Goal: Entertainment & Leisure: Consume media (video, audio)

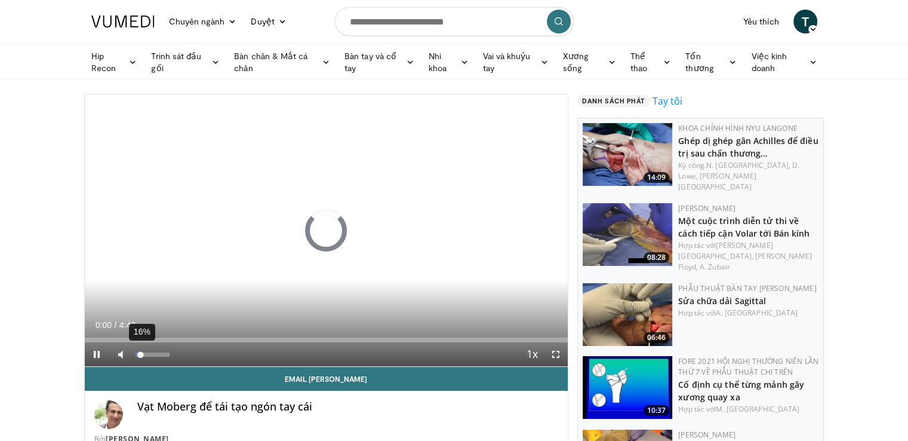
click at [140, 354] on div "16%" at bounding box center [153, 354] width 34 height 4
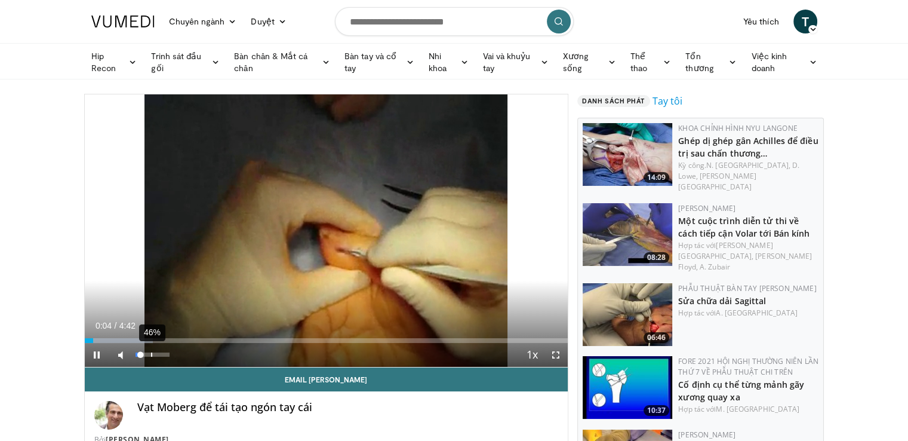
click at [150, 355] on div "46%" at bounding box center [153, 354] width 34 height 4
click at [142, 356] on div "Volume Level" at bounding box center [139, 354] width 7 height 4
click at [554, 353] on span "Video Player" at bounding box center [556, 355] width 24 height 24
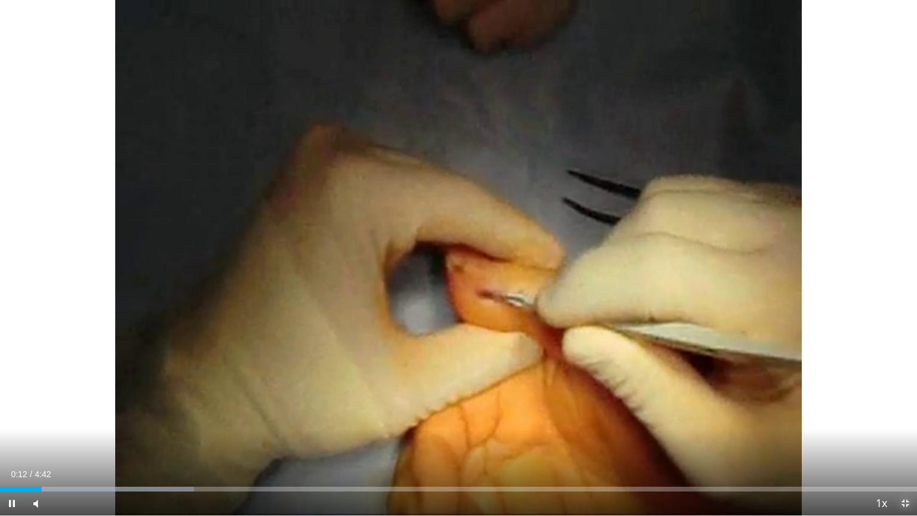
click at [900, 440] on span "Video Player" at bounding box center [905, 503] width 24 height 24
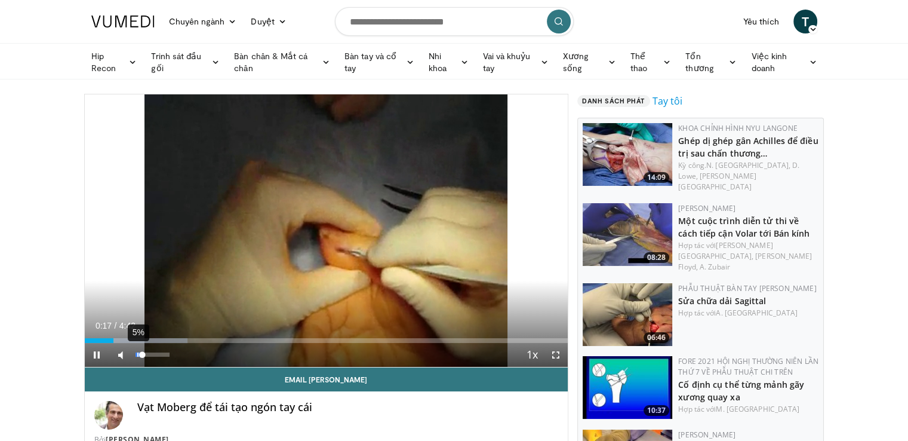
click at [137, 355] on div "5%" at bounding box center [153, 354] width 34 height 4
click at [561, 356] on span "Video Player" at bounding box center [556, 355] width 24 height 24
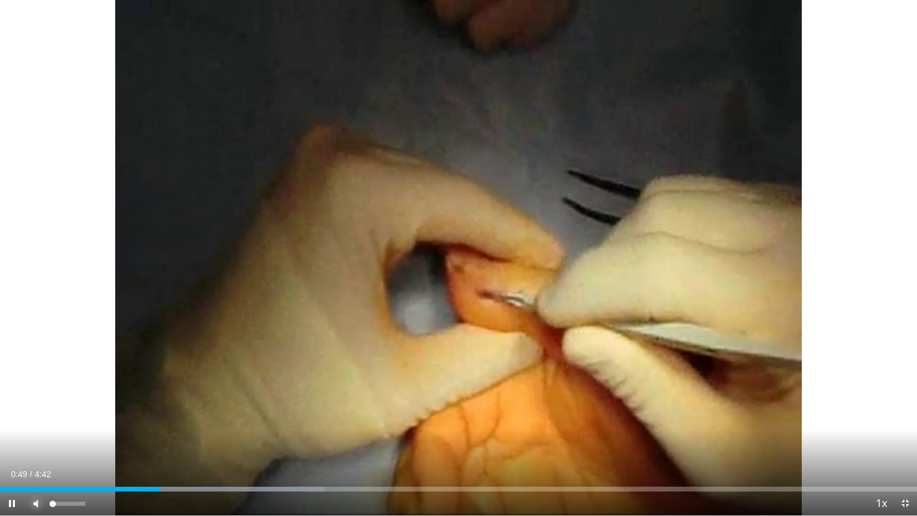
click at [36, 440] on span "Video Player" at bounding box center [36, 503] width 24 height 24
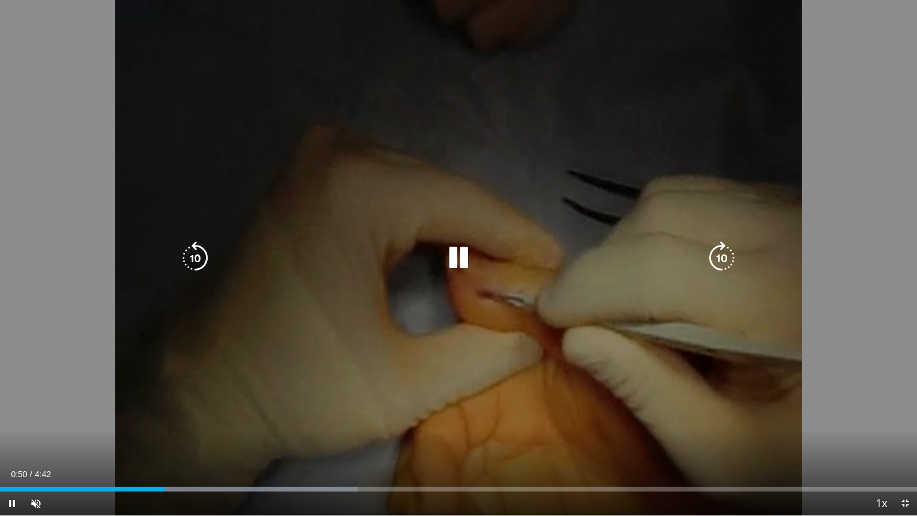
click at [498, 346] on div "20 seconds Tap to unmute" at bounding box center [458, 257] width 917 height 515
click at [461, 272] on icon "Video Player" at bounding box center [458, 257] width 33 height 33
